Goal: Task Accomplishment & Management: Complete application form

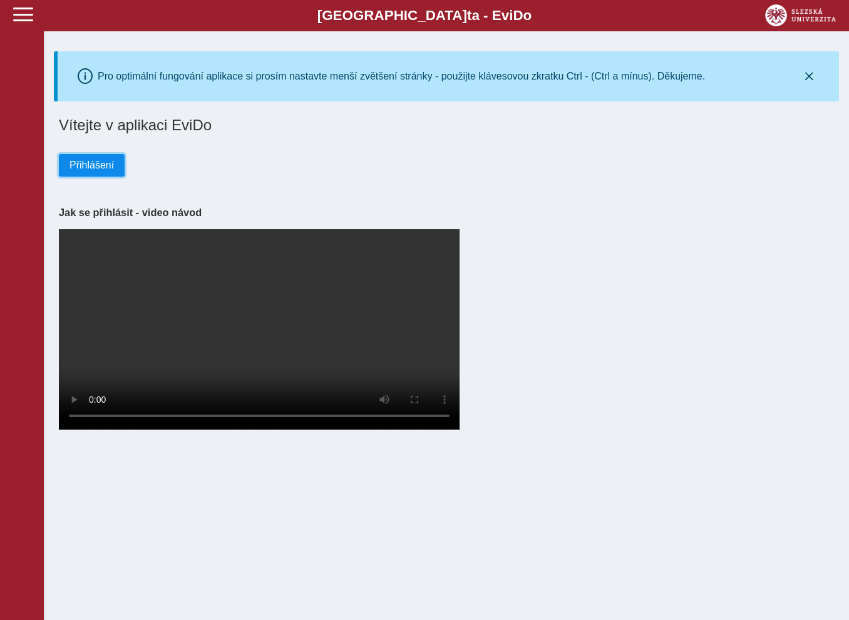
click at [94, 161] on span "Přihlášení" at bounding box center [91, 165] width 44 height 11
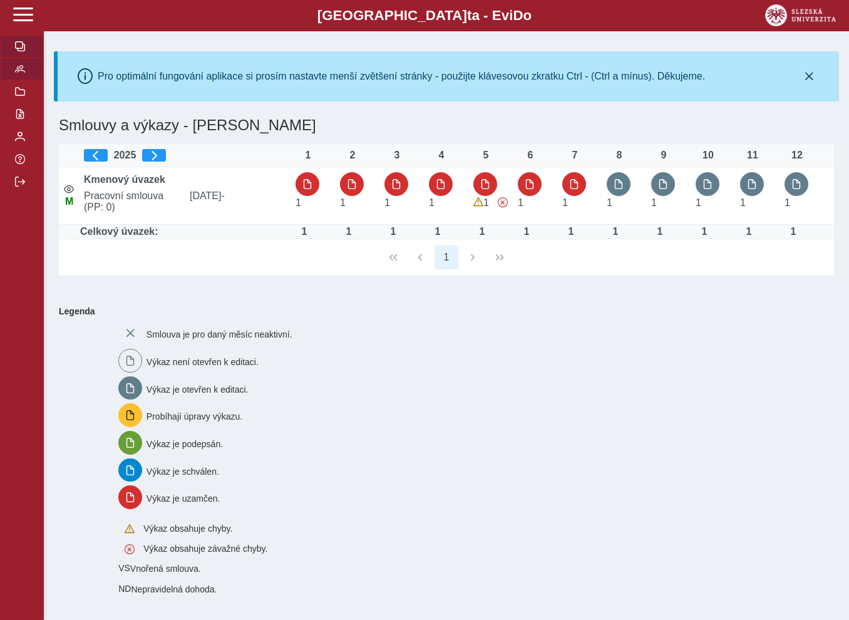
click at [26, 80] on button "button" at bounding box center [22, 69] width 44 height 23
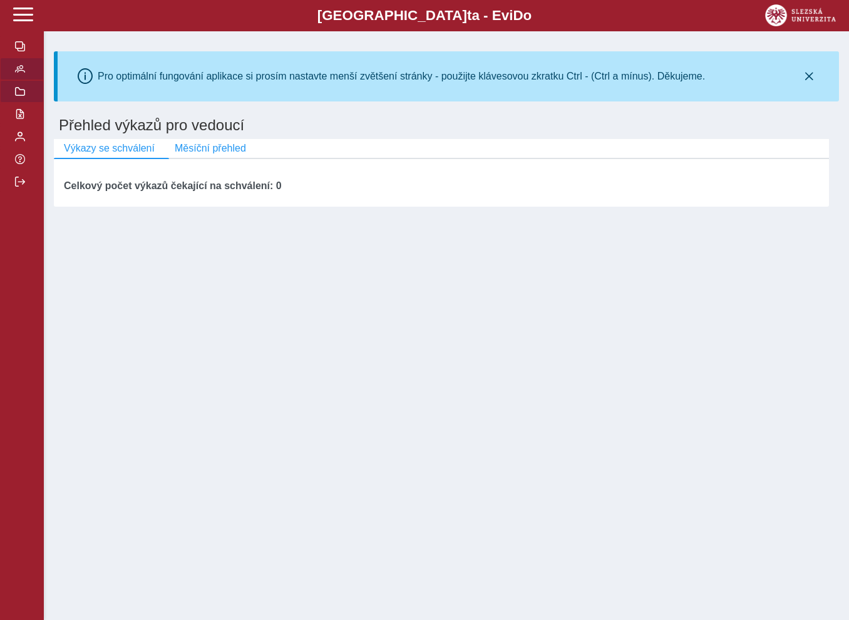
click at [29, 103] on button "button" at bounding box center [22, 91] width 44 height 23
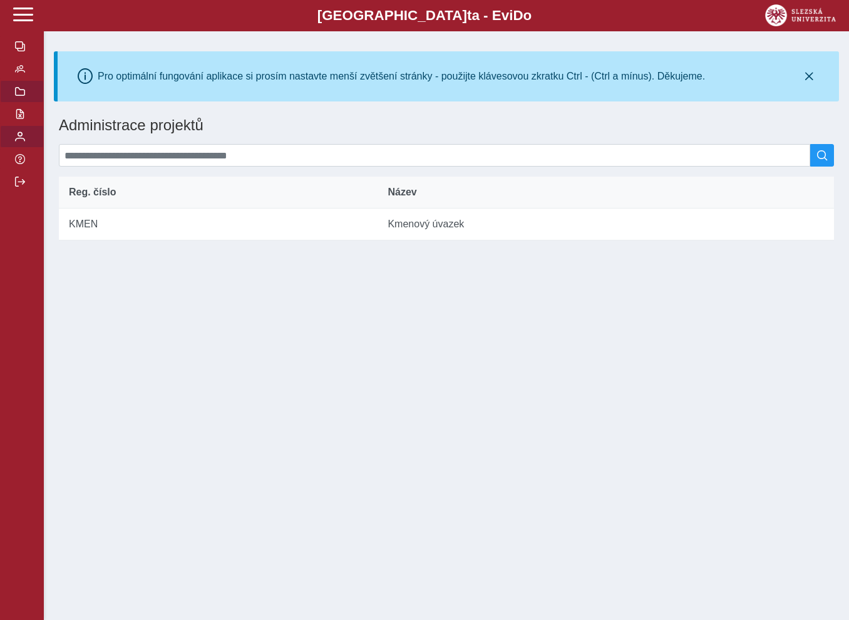
click at [29, 148] on button "button" at bounding box center [22, 136] width 44 height 23
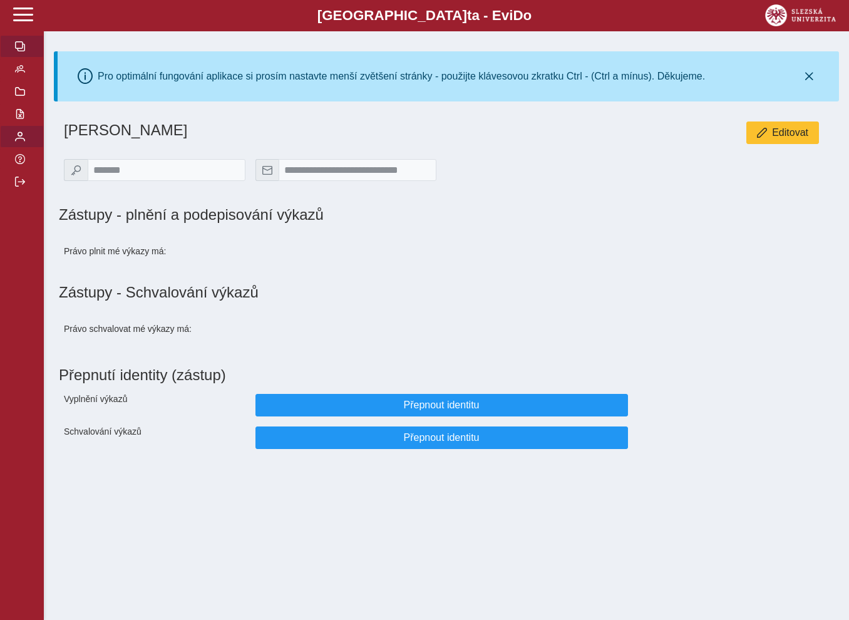
click at [24, 51] on span "button" at bounding box center [20, 46] width 10 height 10
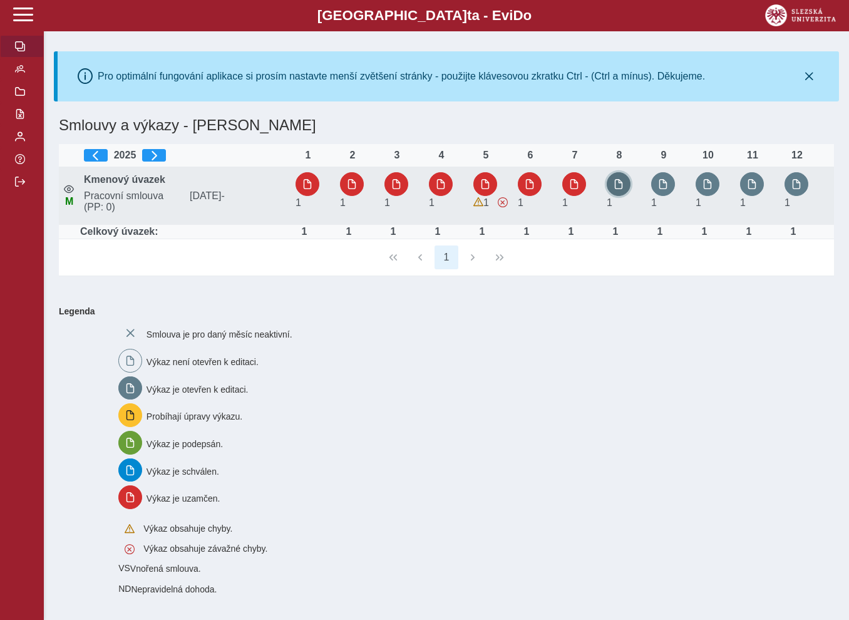
click at [628, 180] on button "button" at bounding box center [618, 184] width 24 height 24
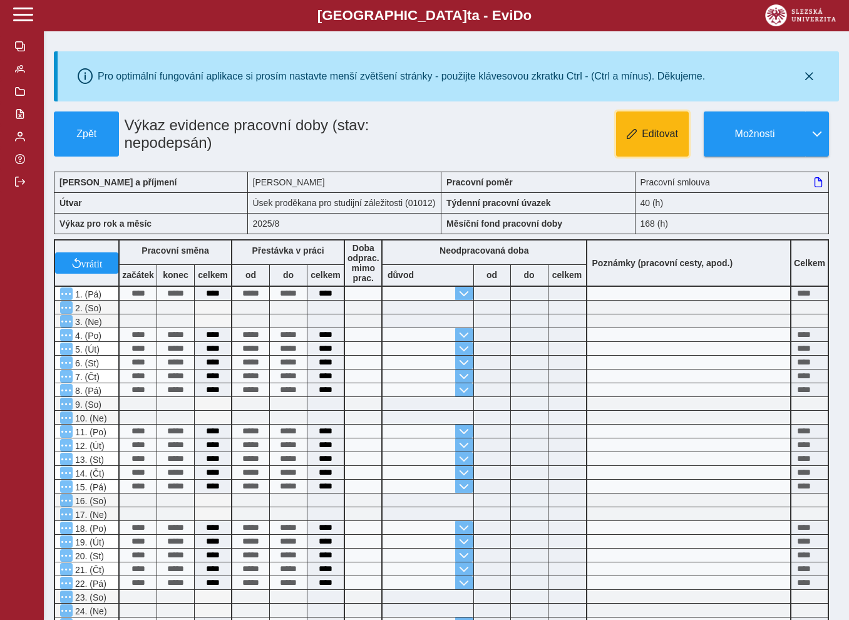
click at [662, 136] on span "Editovat" at bounding box center [660, 133] width 36 height 11
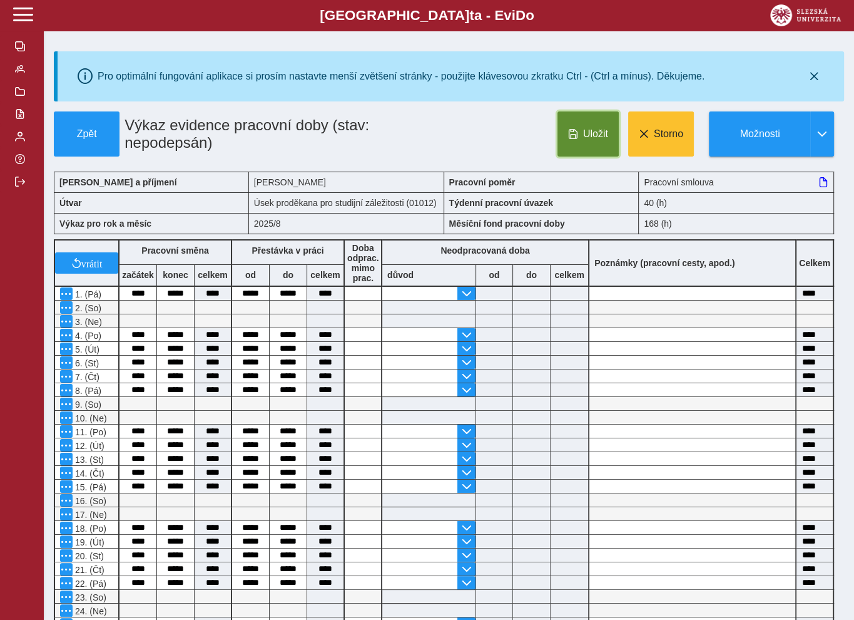
click at [581, 129] on button "Uložit" at bounding box center [588, 133] width 61 height 45
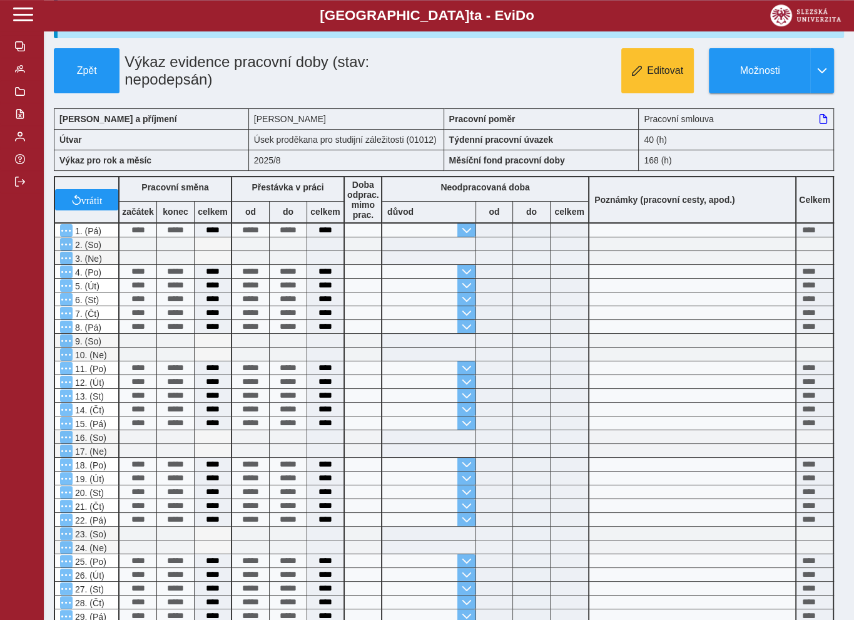
scroll to position [294, 0]
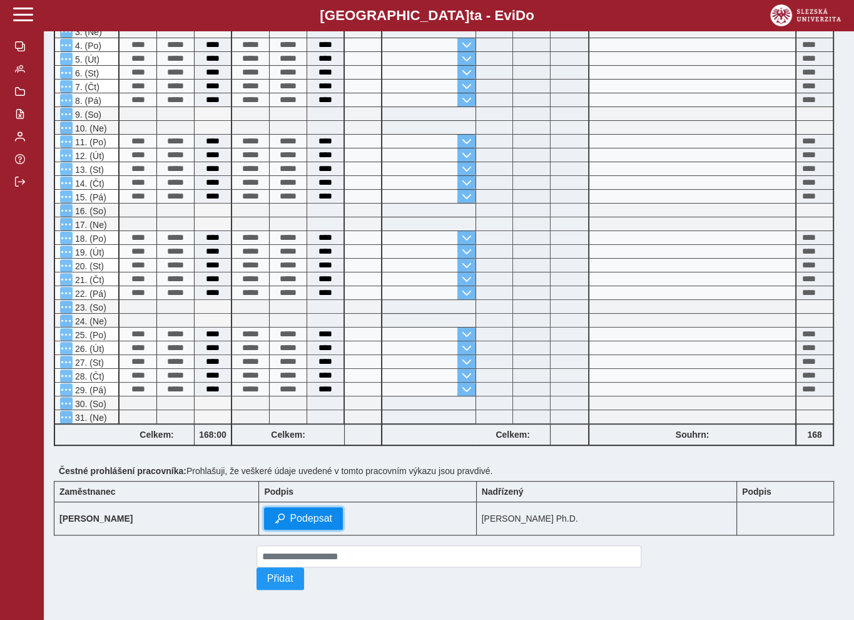
click at [314, 513] on span "Podepsat" at bounding box center [311, 518] width 43 height 11
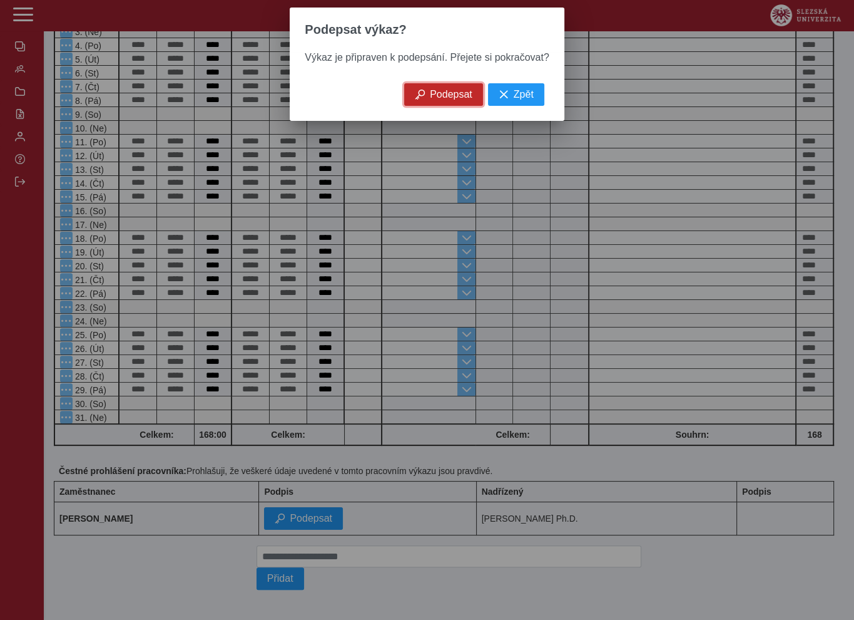
click at [459, 97] on span "Podepsat" at bounding box center [451, 94] width 43 height 11
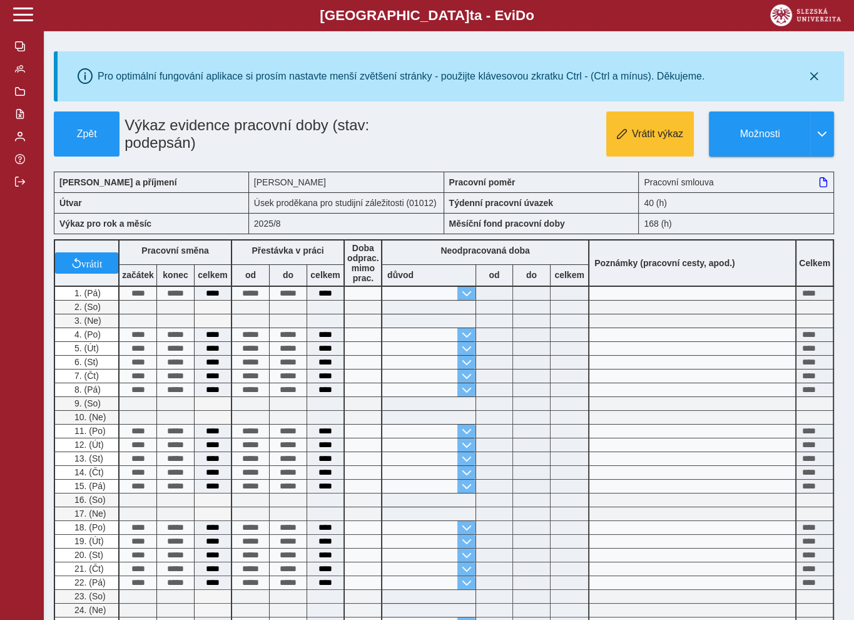
scroll to position [0, 0]
click at [28, 80] on button "button" at bounding box center [22, 69] width 44 height 23
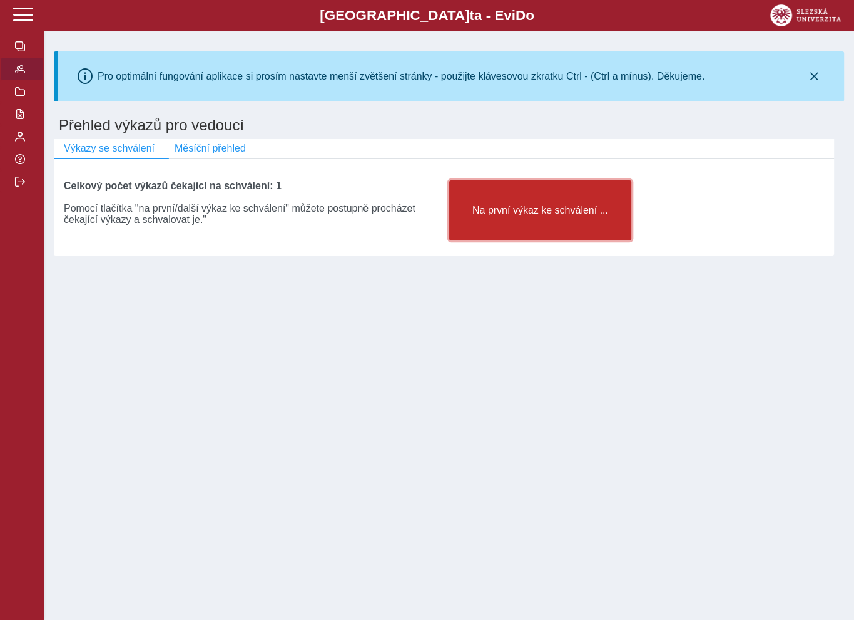
click at [556, 214] on span "Na první výkaz ke schválení ..." at bounding box center [540, 210] width 161 height 11
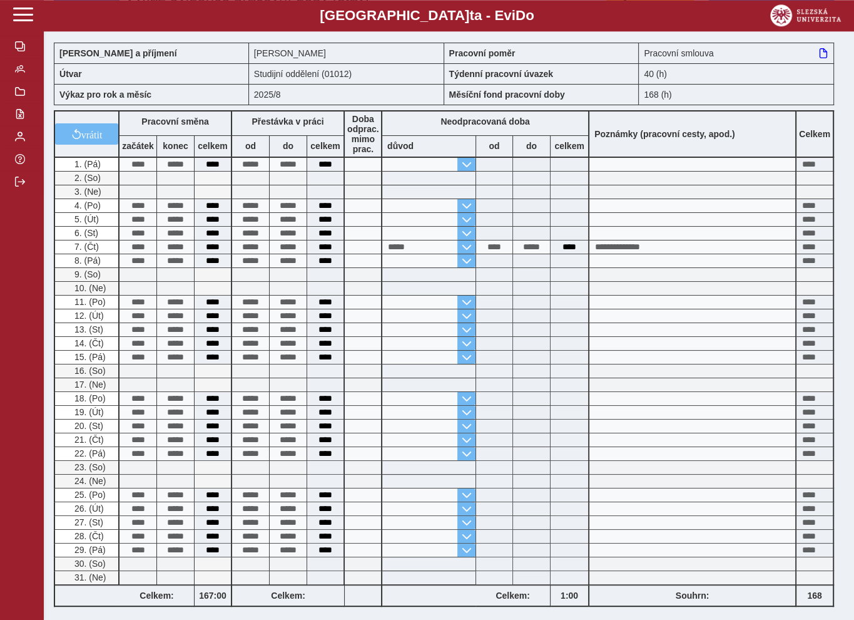
scroll to position [330, 0]
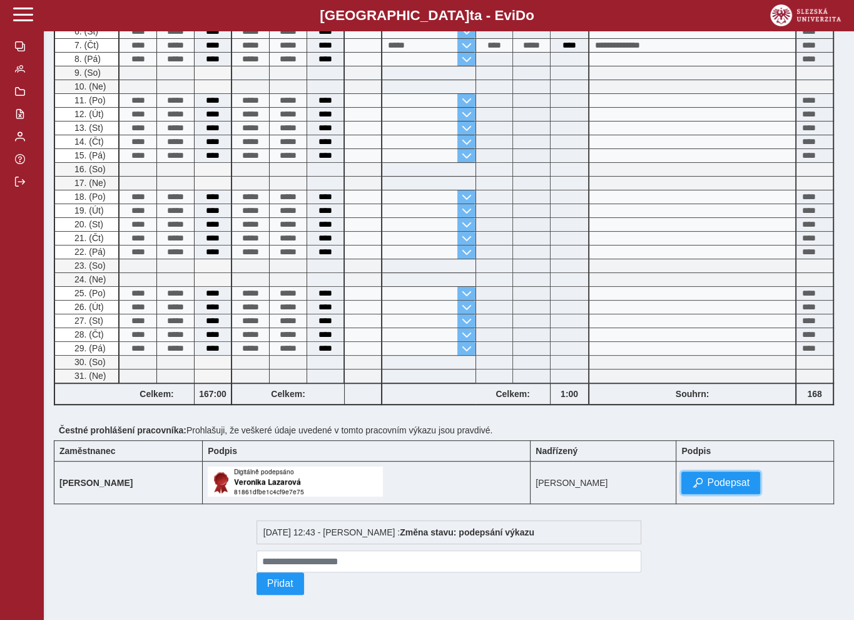
drag, startPoint x: 716, startPoint y: 481, endPoint x: 540, endPoint y: 487, distance: 176.0
click at [717, 481] on span "Podepsat" at bounding box center [728, 482] width 43 height 11
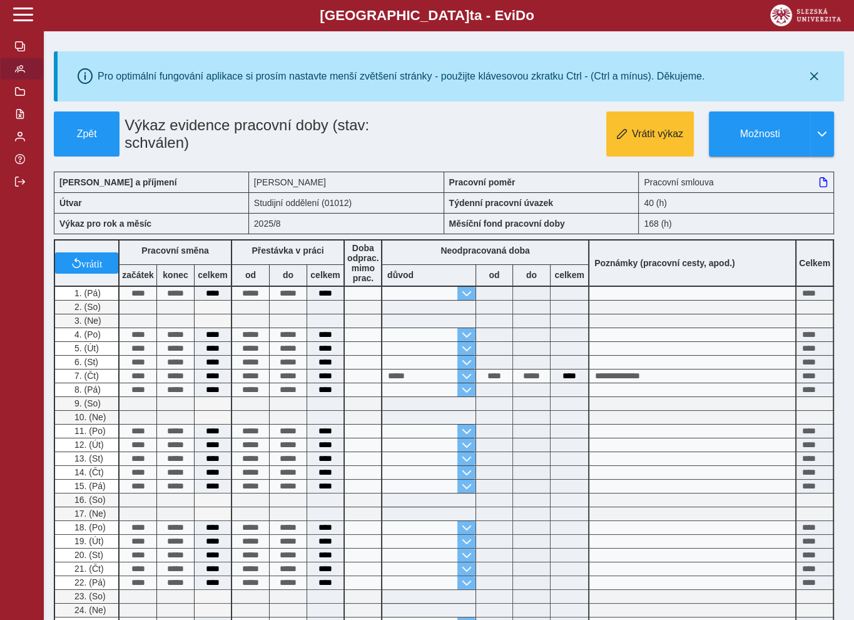
click at [19, 74] on span "button" at bounding box center [20, 69] width 10 height 10
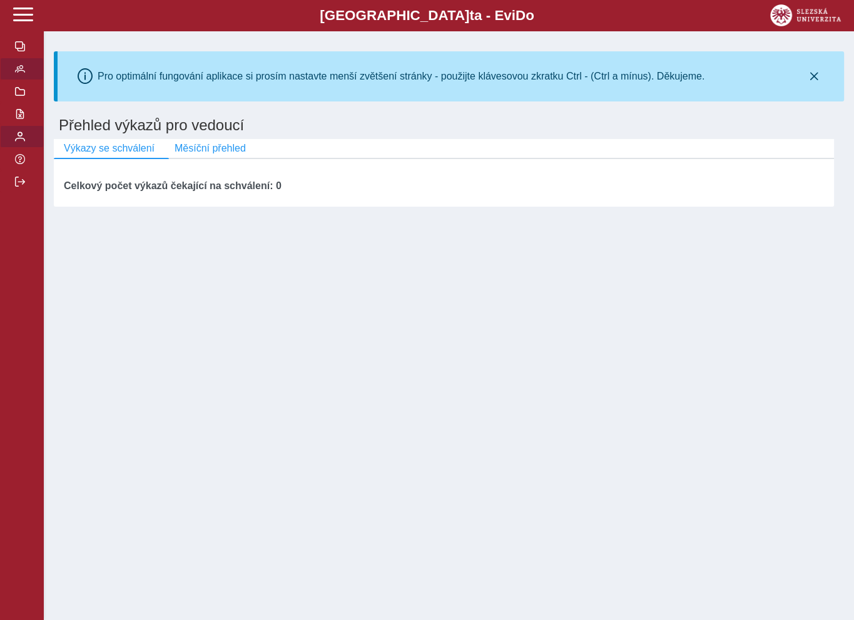
click at [16, 141] on span "button" at bounding box center [20, 136] width 10 height 10
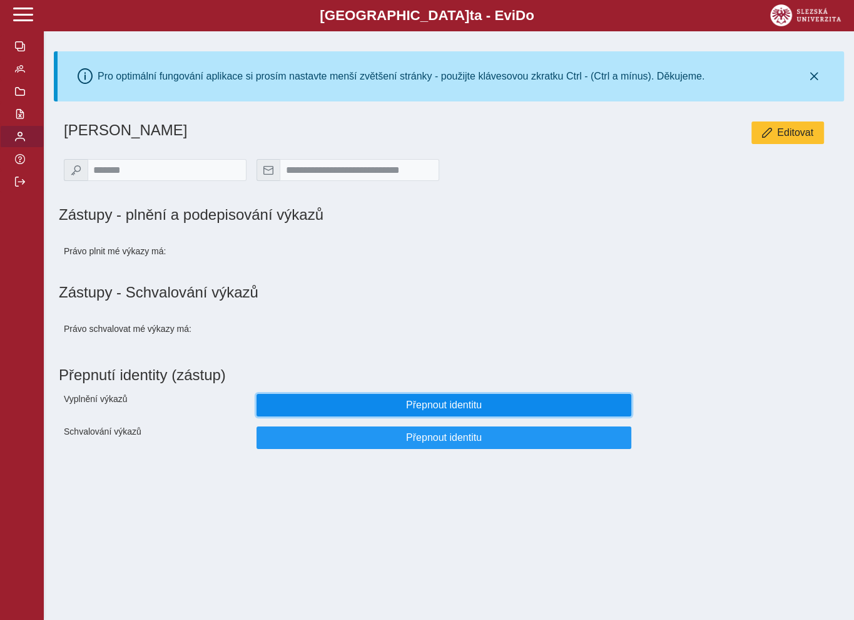
click at [447, 411] on span "Přepnout identitu" at bounding box center [444, 404] width 354 height 11
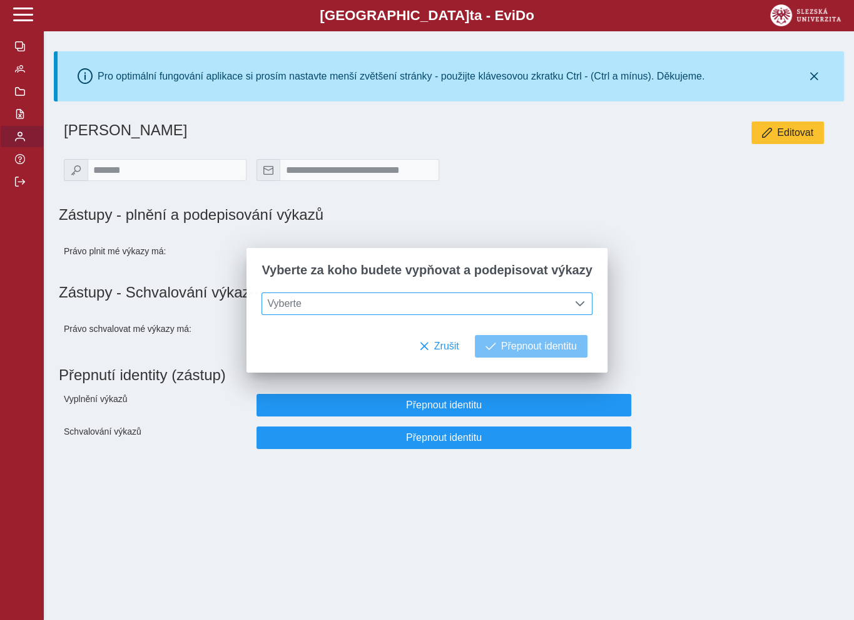
click at [366, 312] on span "Vyberte" at bounding box center [415, 303] width 306 height 21
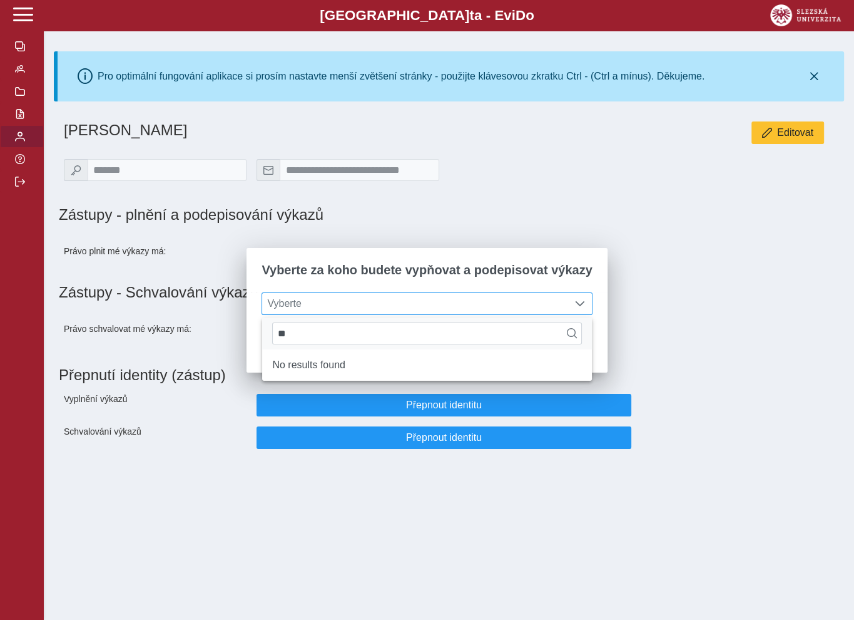
type input "*"
type input "***"
drag, startPoint x: 263, startPoint y: 509, endPoint x: 251, endPoint y: 511, distance: 12.0
click at [262, 509] on div "**********" at bounding box center [427, 310] width 854 height 620
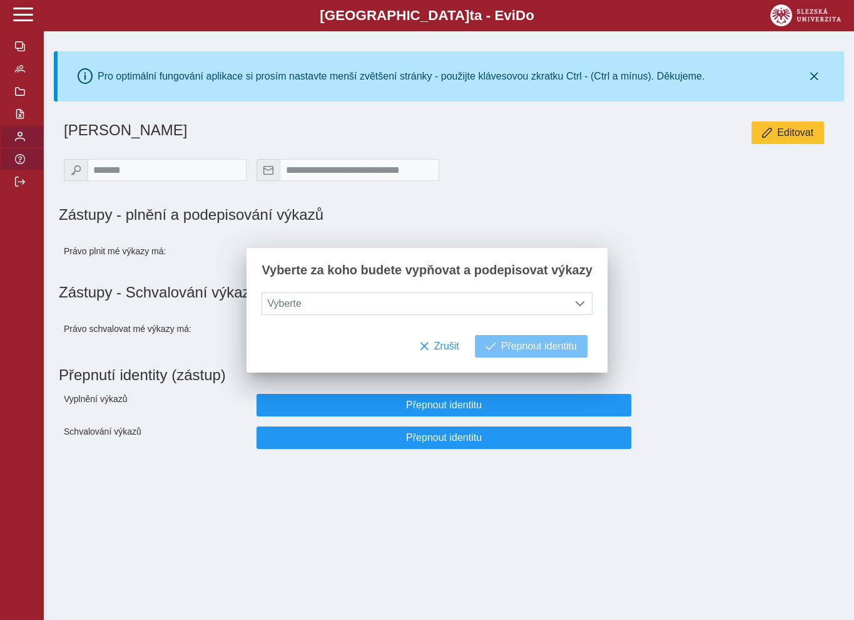
click at [21, 164] on span "button" at bounding box center [20, 159] width 10 height 10
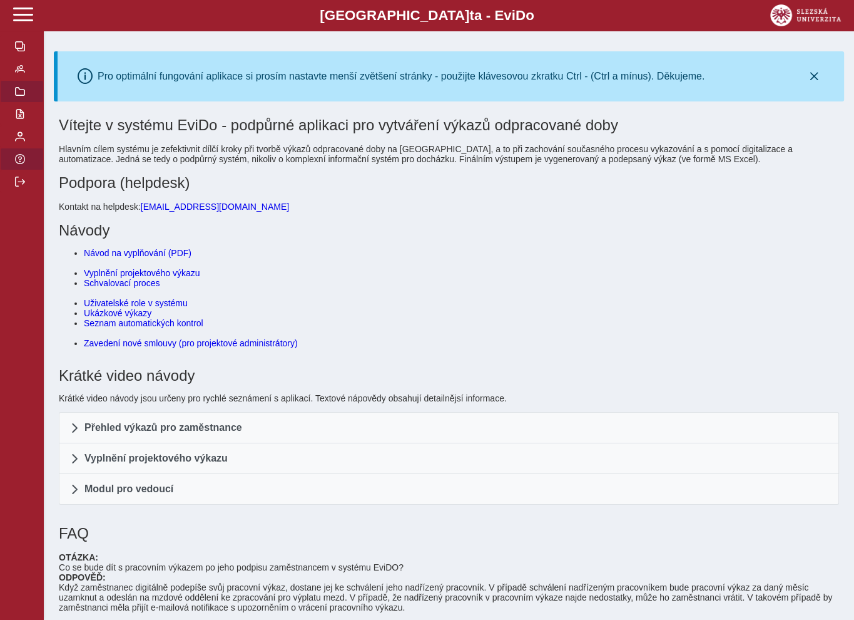
click at [21, 96] on span "button" at bounding box center [20, 91] width 10 height 10
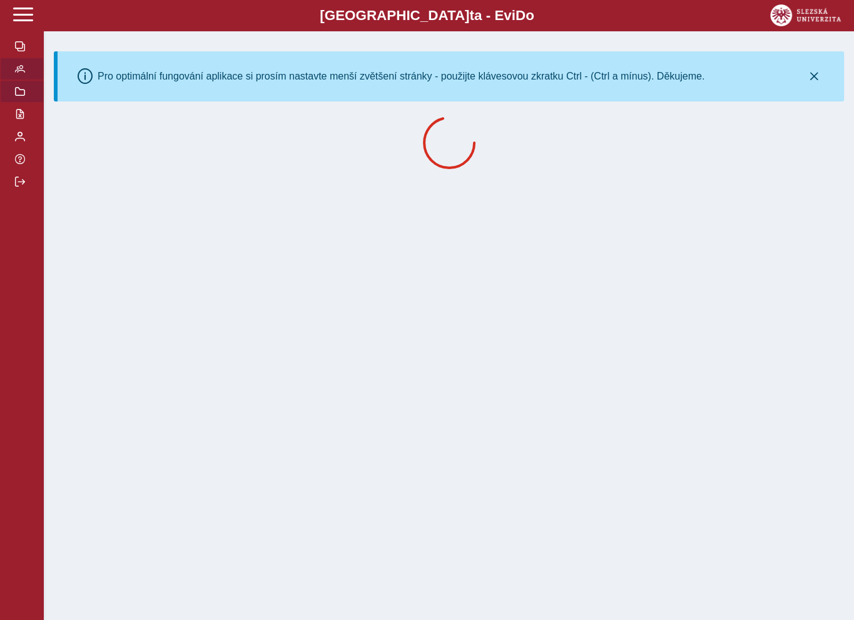
click at [21, 74] on span "button" at bounding box center [20, 69] width 10 height 10
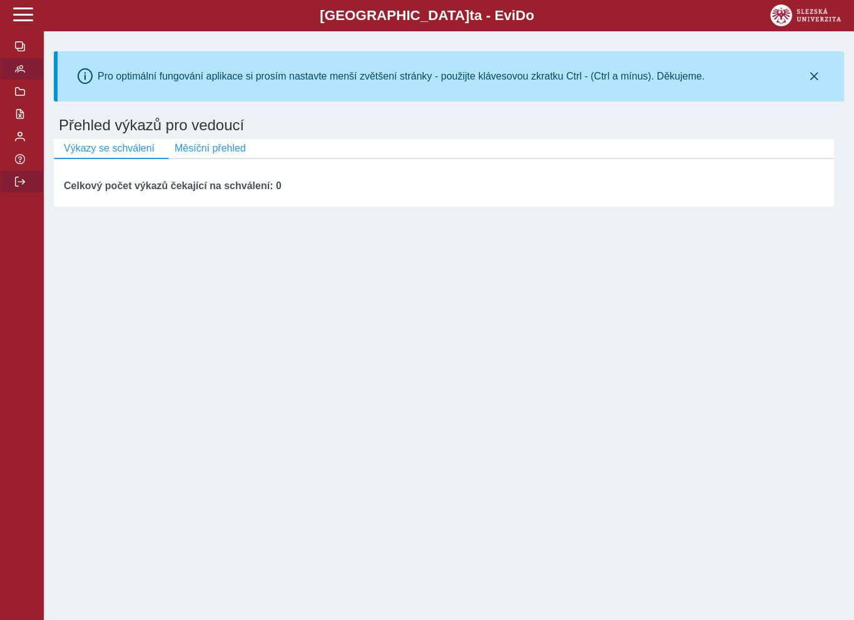
click at [16, 187] on span "button" at bounding box center [20, 181] width 10 height 10
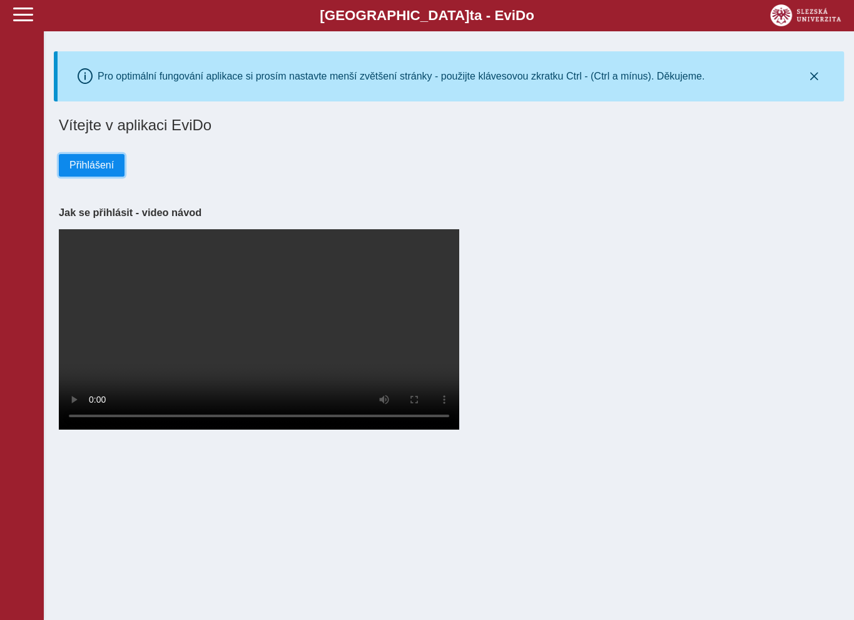
click at [80, 159] on button "Přihlášení" at bounding box center [92, 165] width 66 height 23
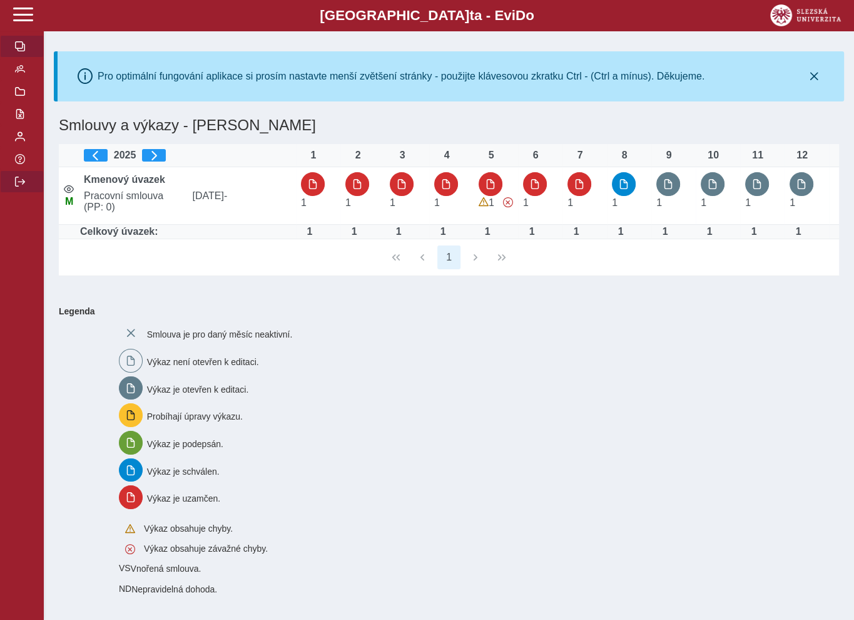
click at [26, 193] on button "button" at bounding box center [22, 181] width 44 height 23
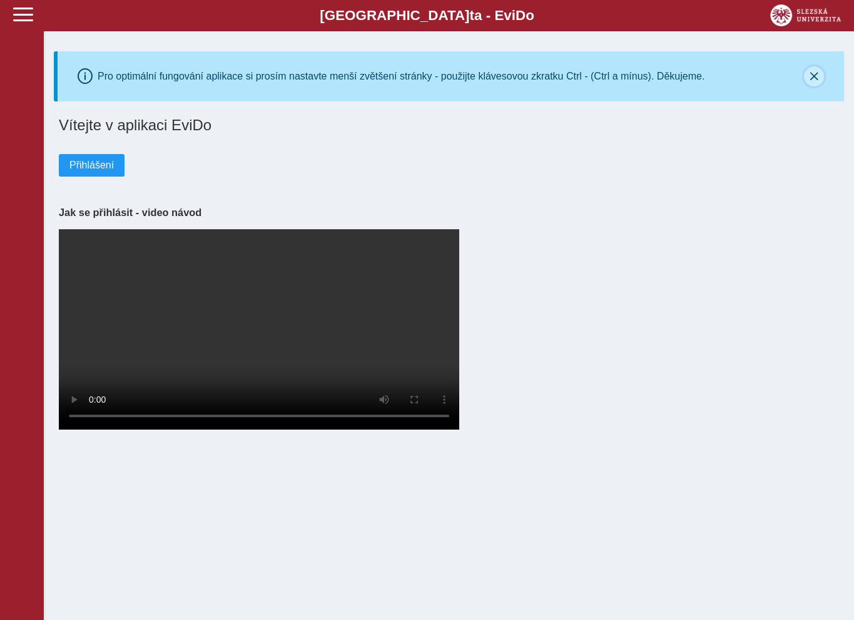
click at [810, 75] on icon "button" at bounding box center [814, 76] width 10 height 10
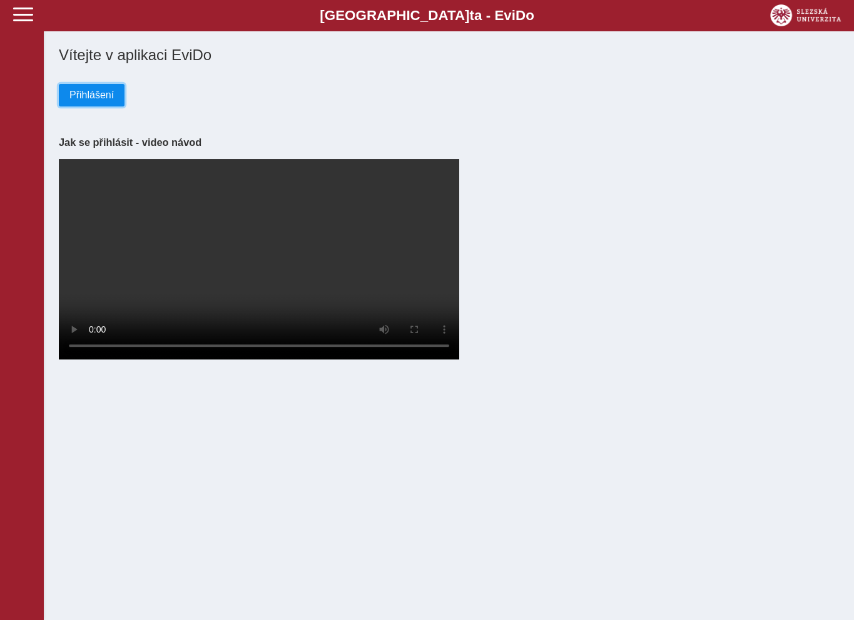
click at [90, 98] on span "Přihlášení" at bounding box center [91, 94] width 44 height 11
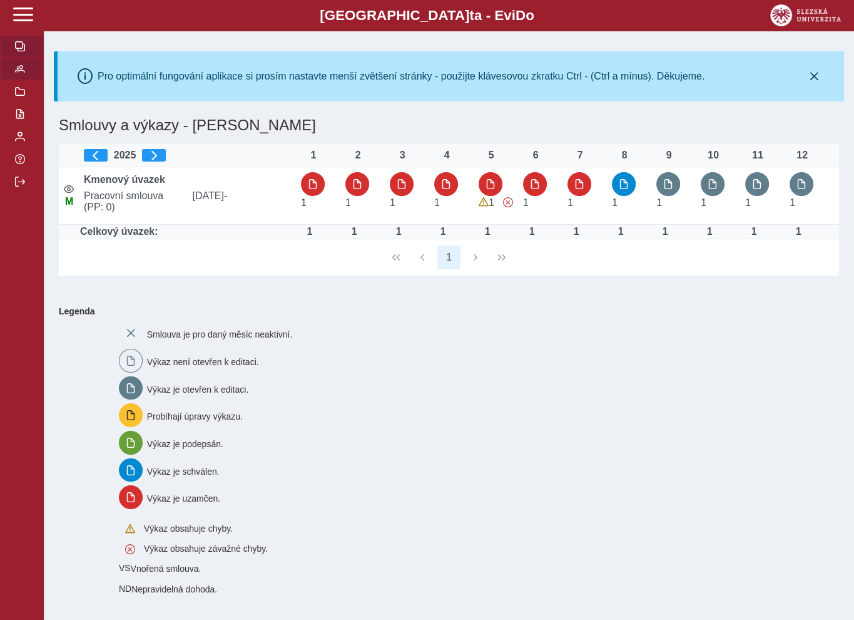
click at [17, 74] on span "button" at bounding box center [20, 69] width 10 height 10
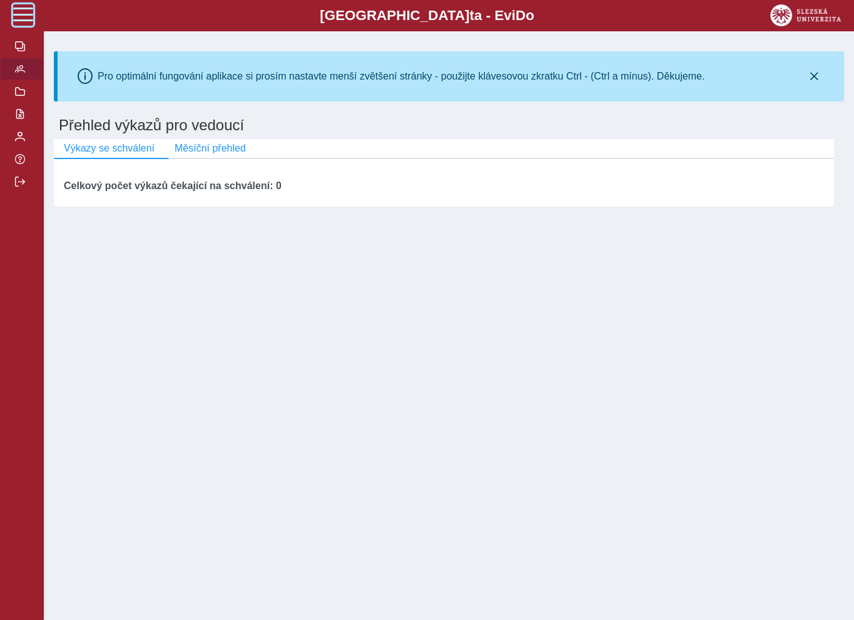
click at [17, 11] on span at bounding box center [23, 14] width 20 height 20
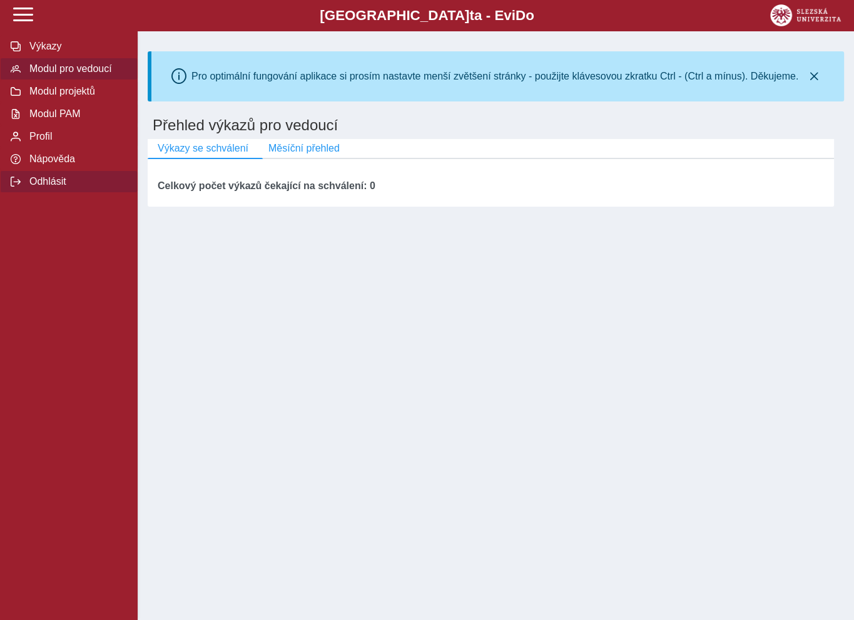
click at [44, 187] on span "Odhlásit" at bounding box center [76, 181] width 101 height 11
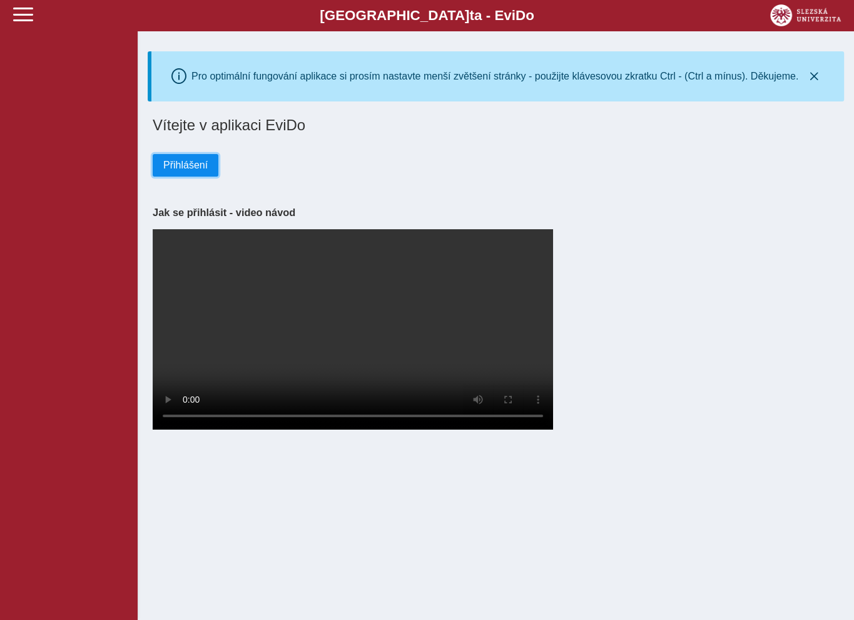
click at [185, 155] on button "Přihlášení" at bounding box center [186, 165] width 66 height 23
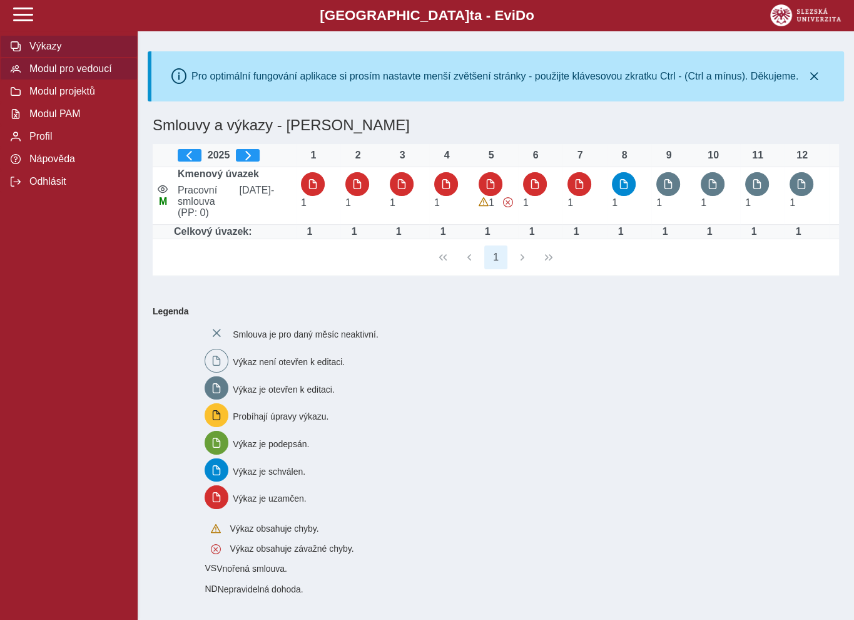
click at [95, 74] on span "Modul pro vedoucí" at bounding box center [76, 68] width 101 height 11
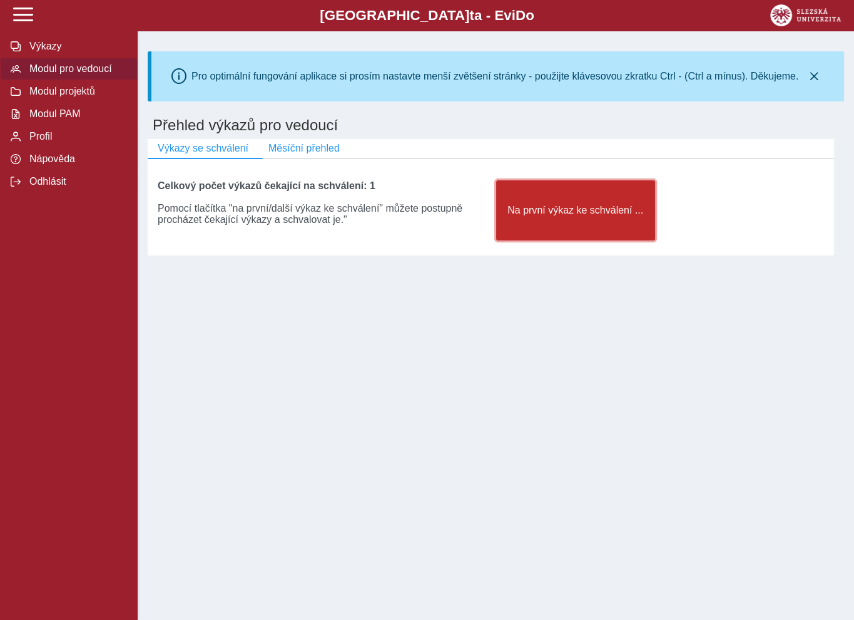
click at [571, 222] on button "Na první výkaz ke schválení ..." at bounding box center [575, 210] width 159 height 60
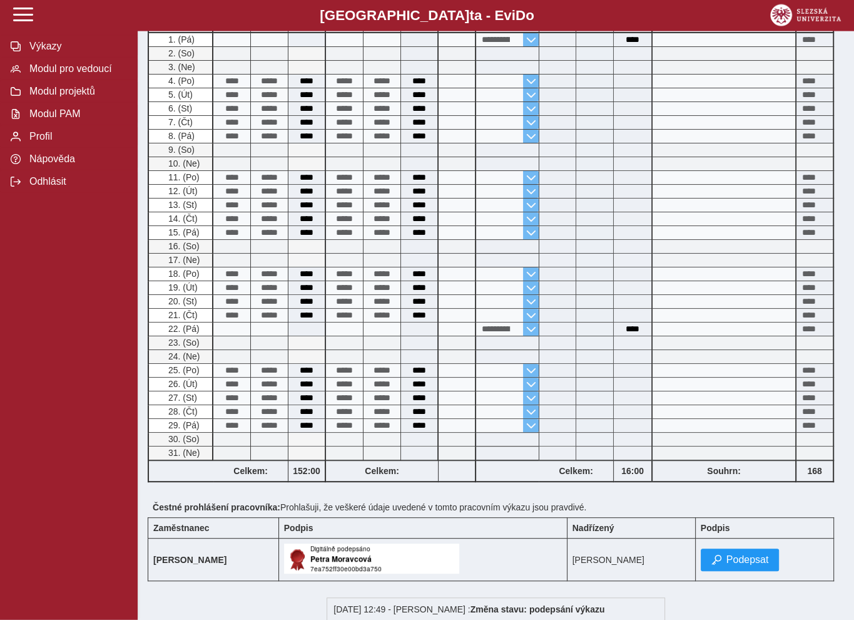
scroll to position [330, 0]
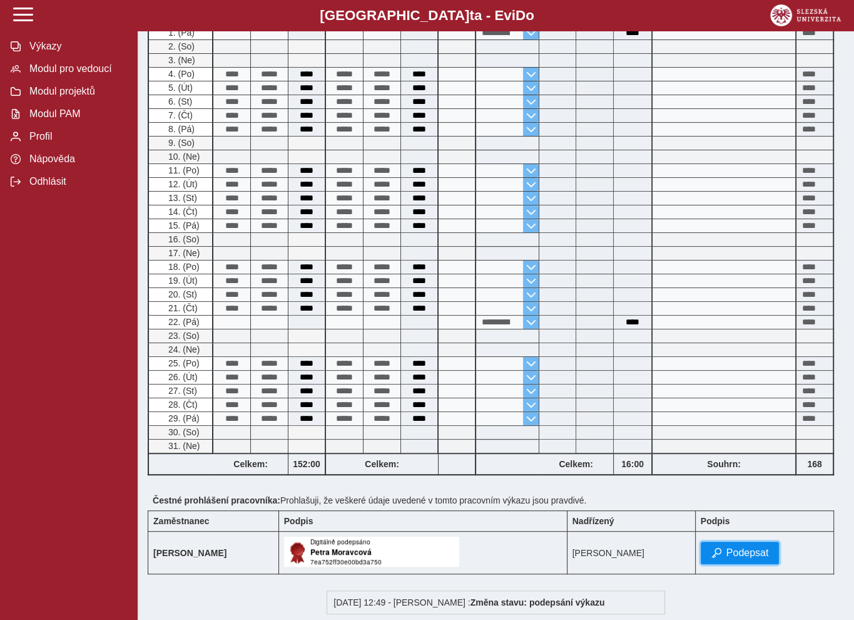
click at [729, 557] on span "Podepsat" at bounding box center [748, 552] width 43 height 11
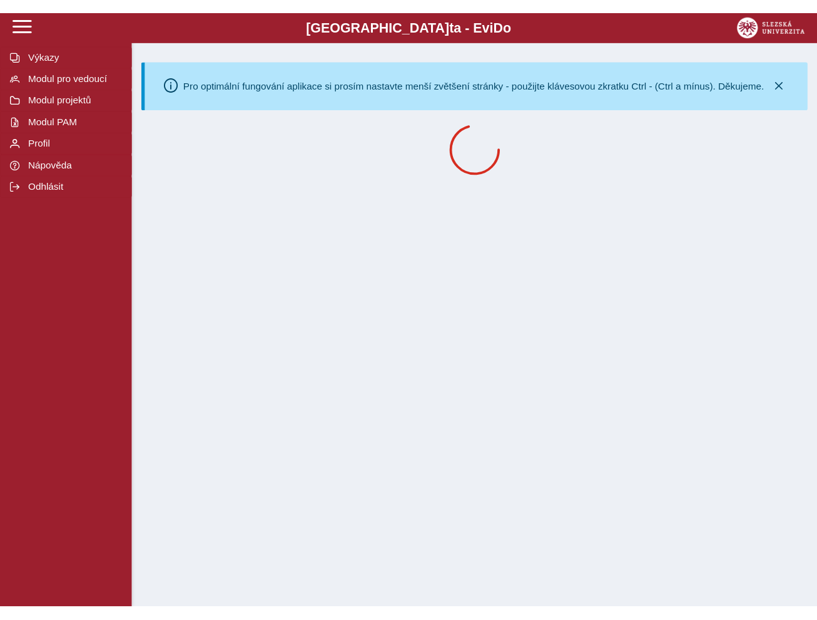
scroll to position [0, 0]
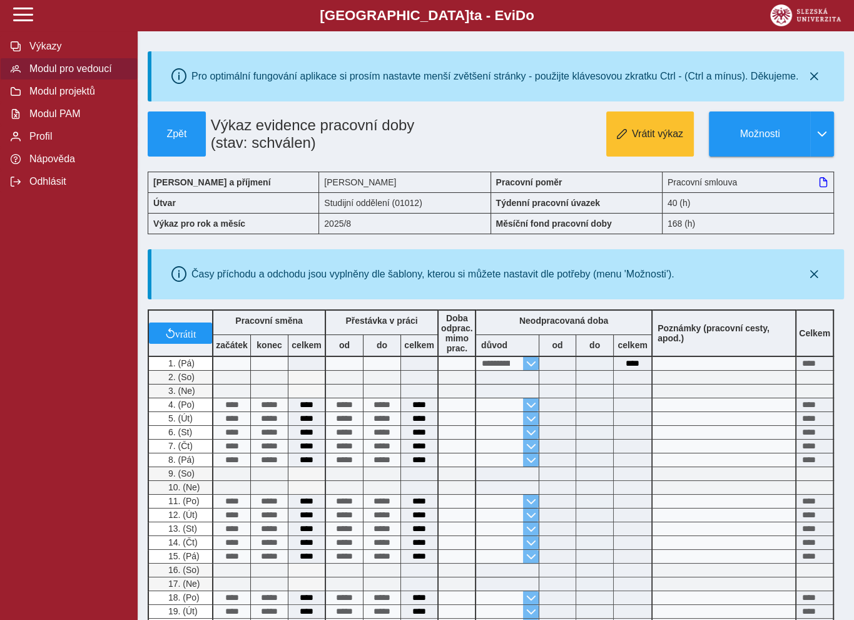
click at [96, 74] on span "Modul pro vedoucí" at bounding box center [76, 68] width 101 height 11
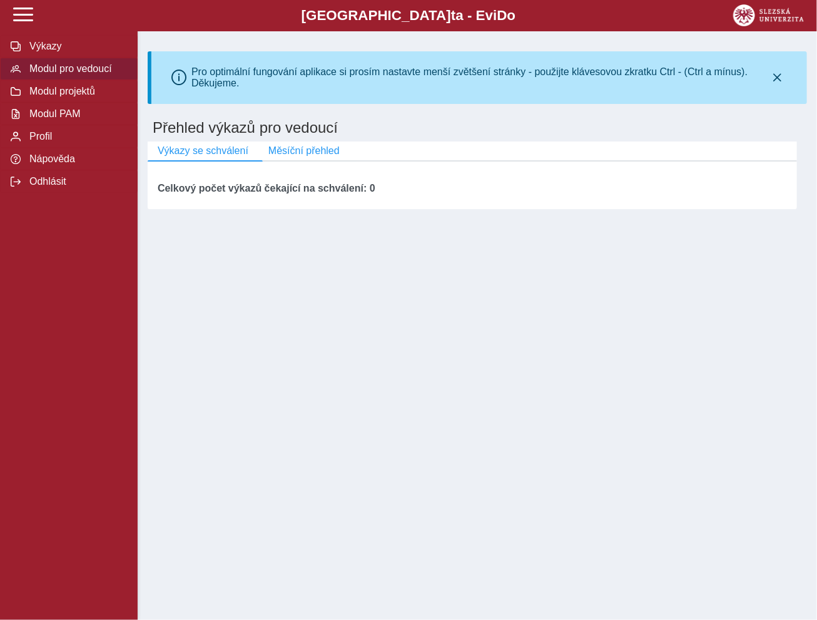
click at [43, 74] on span "Modul pro vedoucí" at bounding box center [76, 68] width 101 height 11
click at [62, 74] on span "Modul pro vedoucí" at bounding box center [76, 68] width 101 height 11
click at [53, 74] on span "Modul pro vedoucí" at bounding box center [76, 68] width 101 height 11
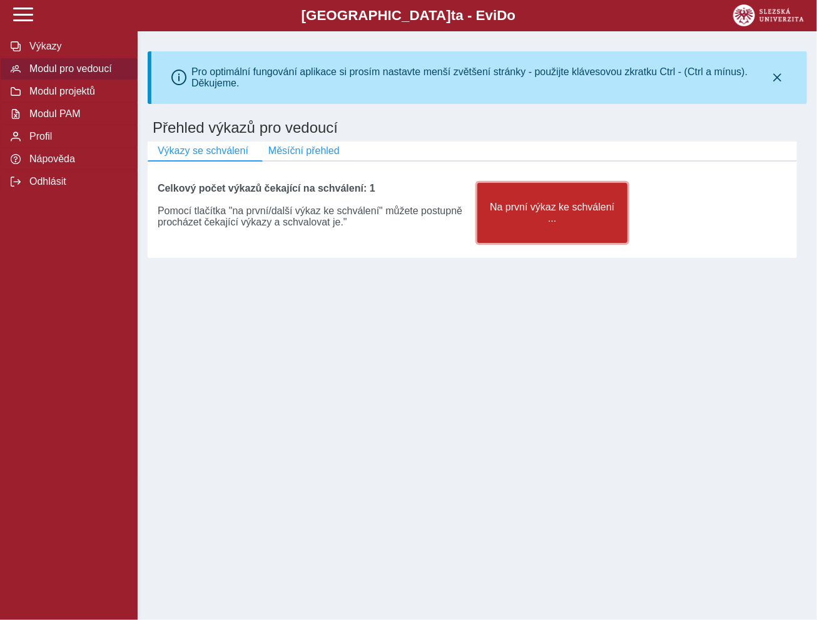
click at [565, 224] on span "Na první výkaz ke schválení ..." at bounding box center [552, 213] width 129 height 23
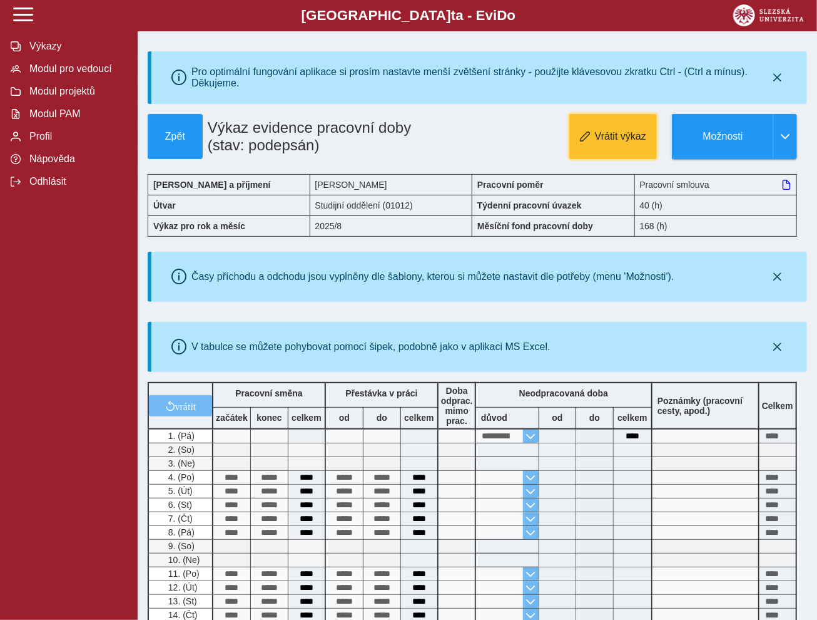
drag, startPoint x: 607, startPoint y: 134, endPoint x: 479, endPoint y: 362, distance: 261.2
click at [479, 362] on div "**********" at bounding box center [478, 598] width 660 height 969
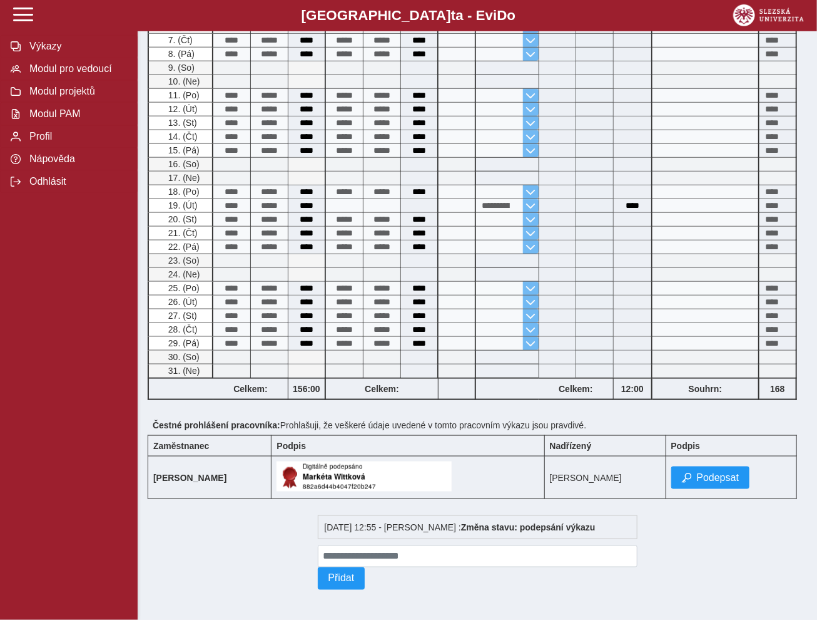
scroll to position [486, 0]
click at [724, 472] on span "Podepsat" at bounding box center [718, 477] width 43 height 11
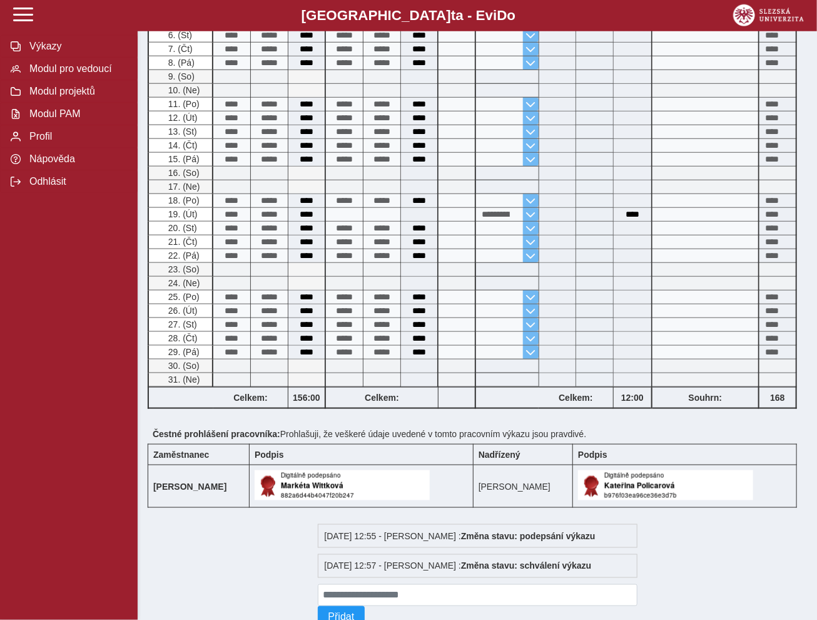
scroll to position [516, 0]
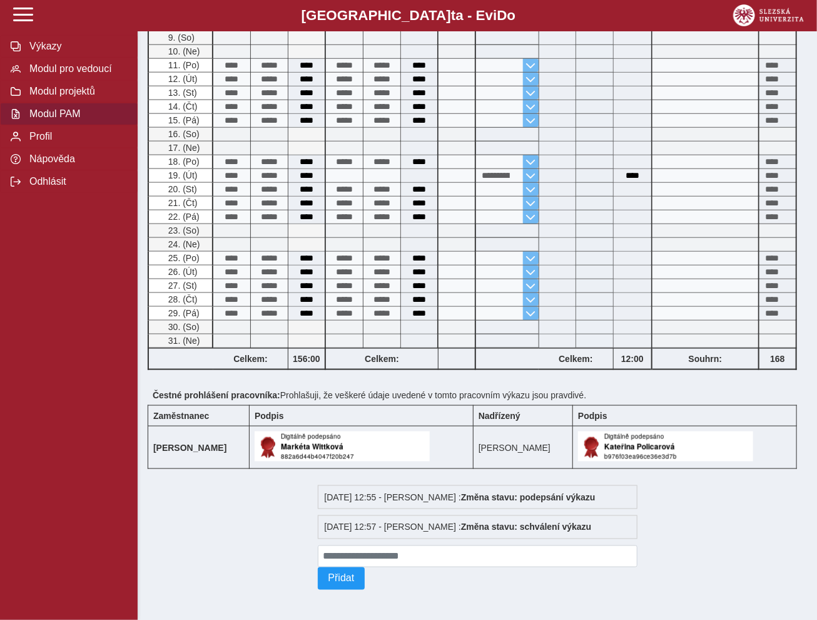
click at [64, 120] on span "Modul PAM" at bounding box center [76, 113] width 101 height 11
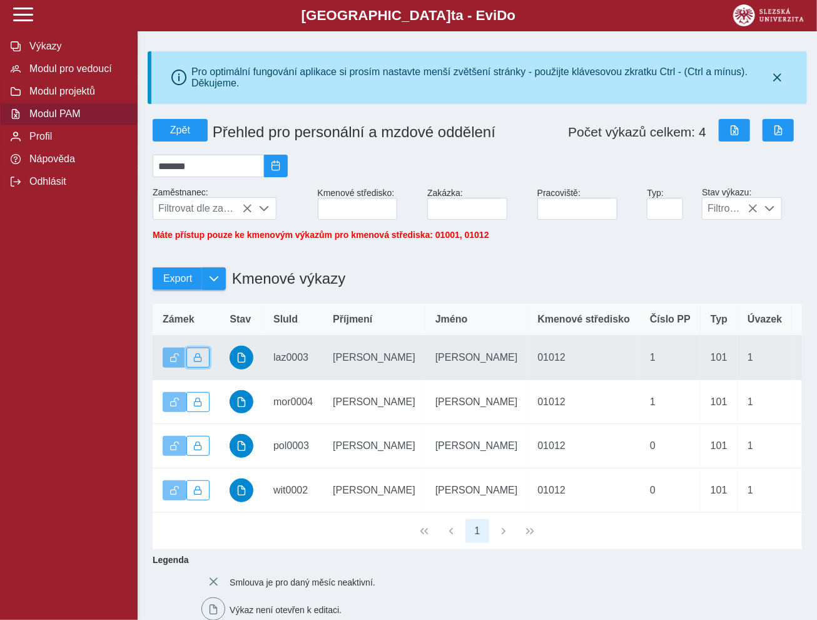
click at [197, 362] on span "button" at bounding box center [198, 357] width 9 height 9
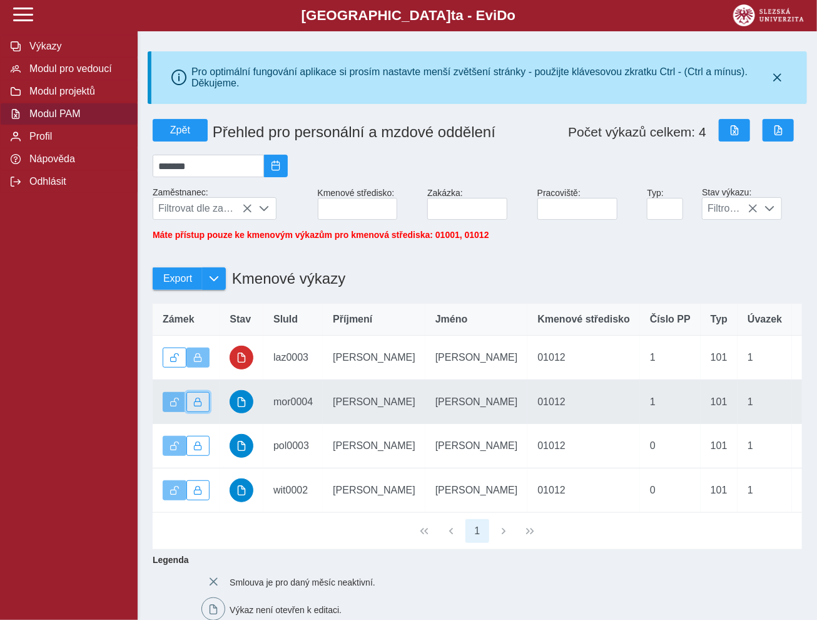
click at [202, 412] on button "button" at bounding box center [199, 402] width 24 height 20
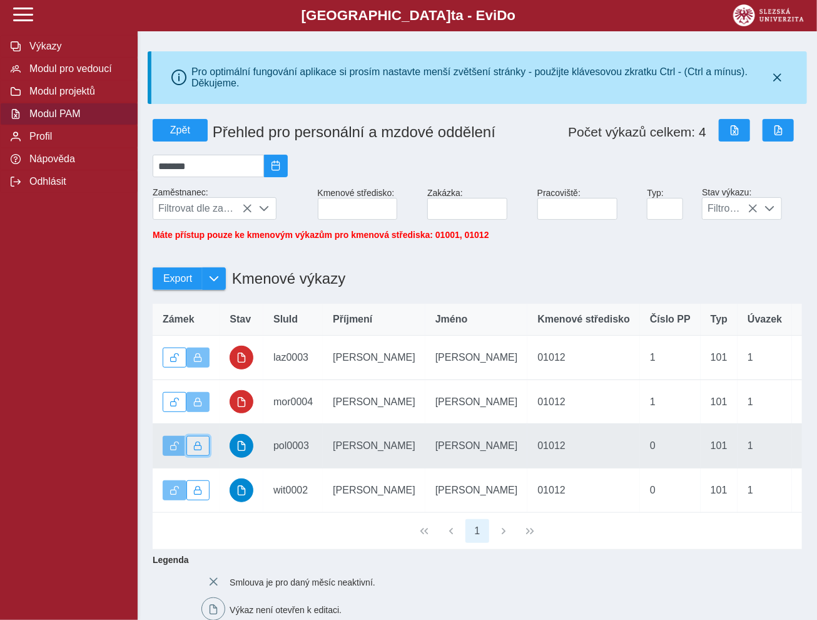
drag, startPoint x: 202, startPoint y: 464, endPoint x: 202, endPoint y: 473, distance: 8.8
click at [200, 456] on button "button" at bounding box center [199, 446] width 24 height 20
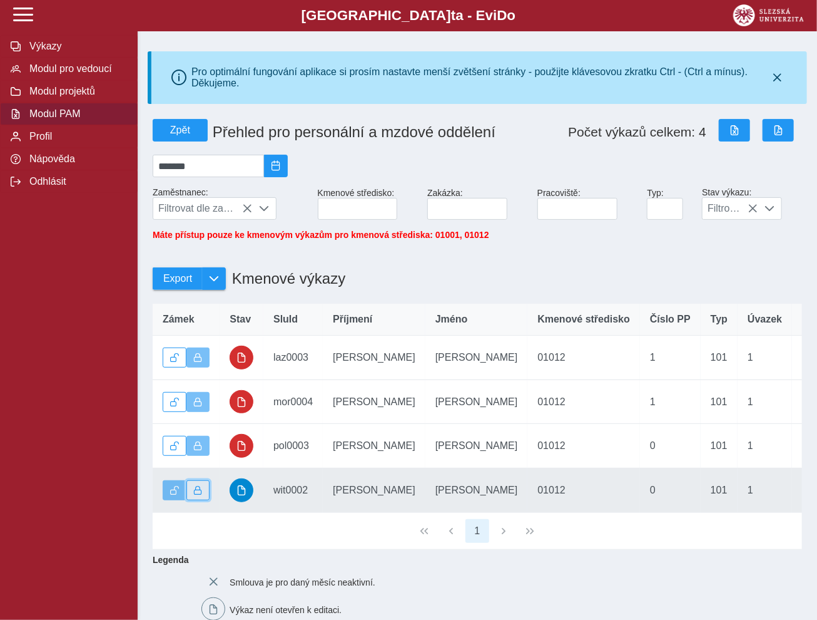
click at [199, 496] on button "button" at bounding box center [199, 490] width 24 height 20
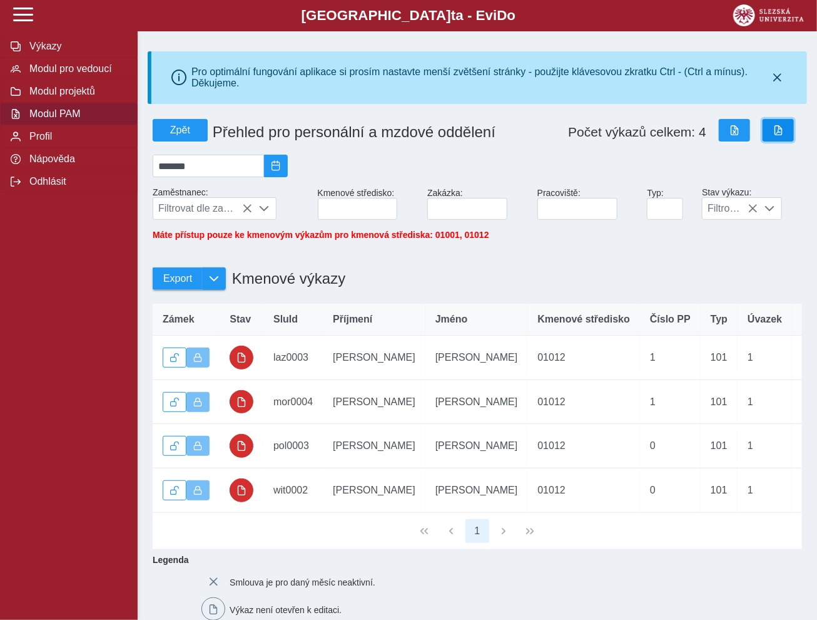
click at [777, 135] on span "button" at bounding box center [779, 130] width 10 height 10
click at [91, 52] on span "Výkazy" at bounding box center [76, 46] width 101 height 11
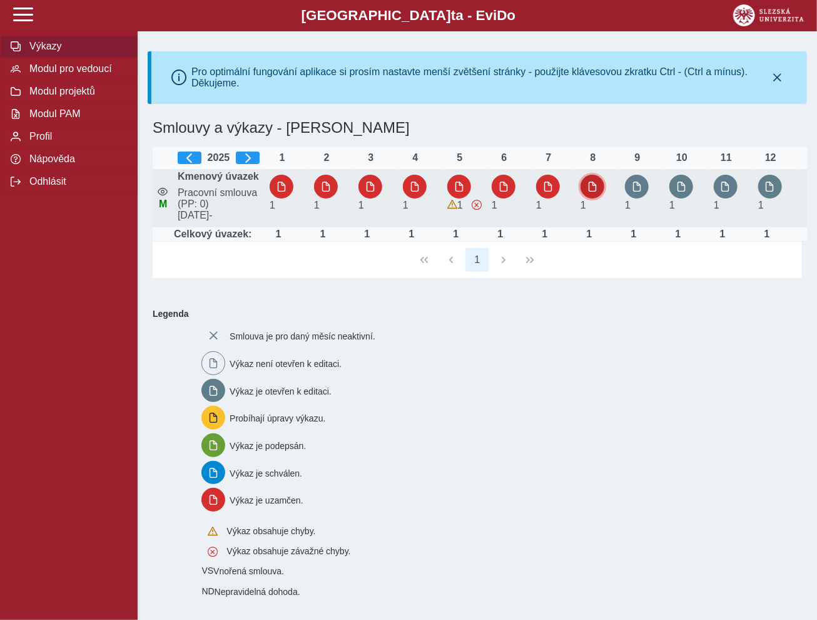
click at [590, 192] on span "button" at bounding box center [593, 187] width 10 height 10
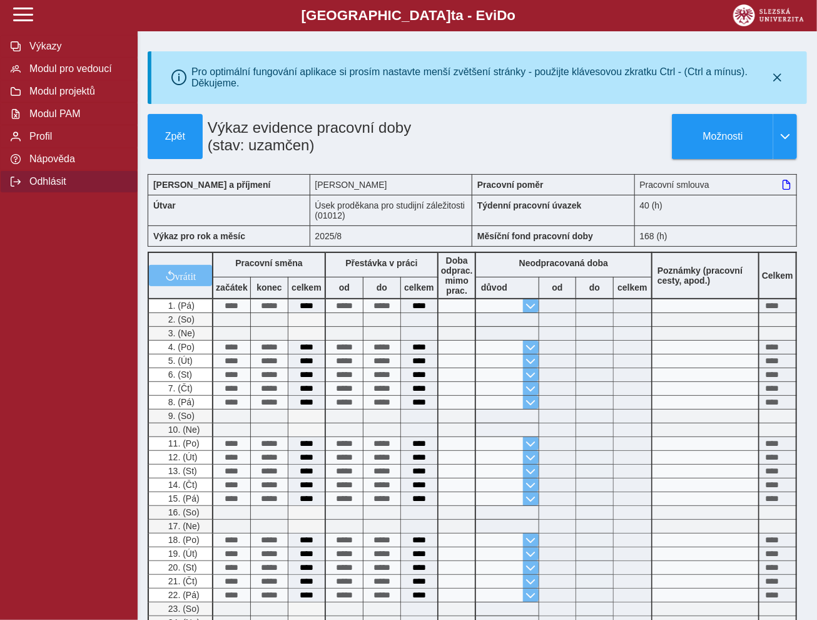
click at [41, 187] on span "Odhlásit" at bounding box center [76, 181] width 101 height 11
